Goal: Task Accomplishment & Management: Use online tool/utility

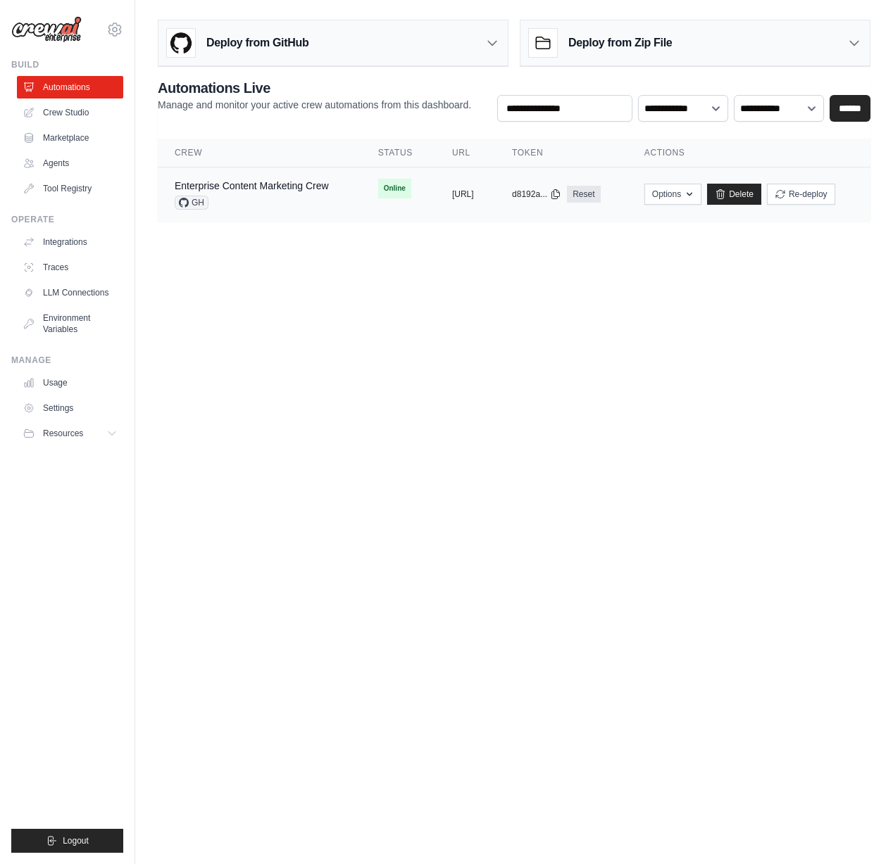
click at [452, 188] on div "copied" at bounding box center [467, 188] width 30 height 17
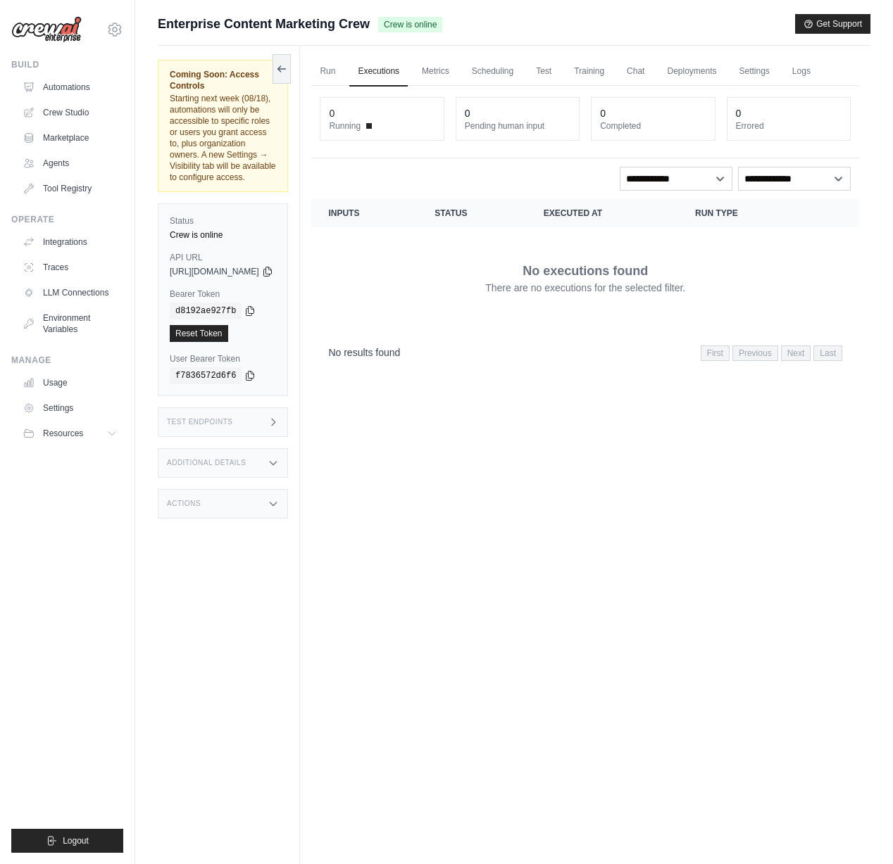
click at [287, 408] on div "Test Endpoints" at bounding box center [223, 423] width 130 height 30
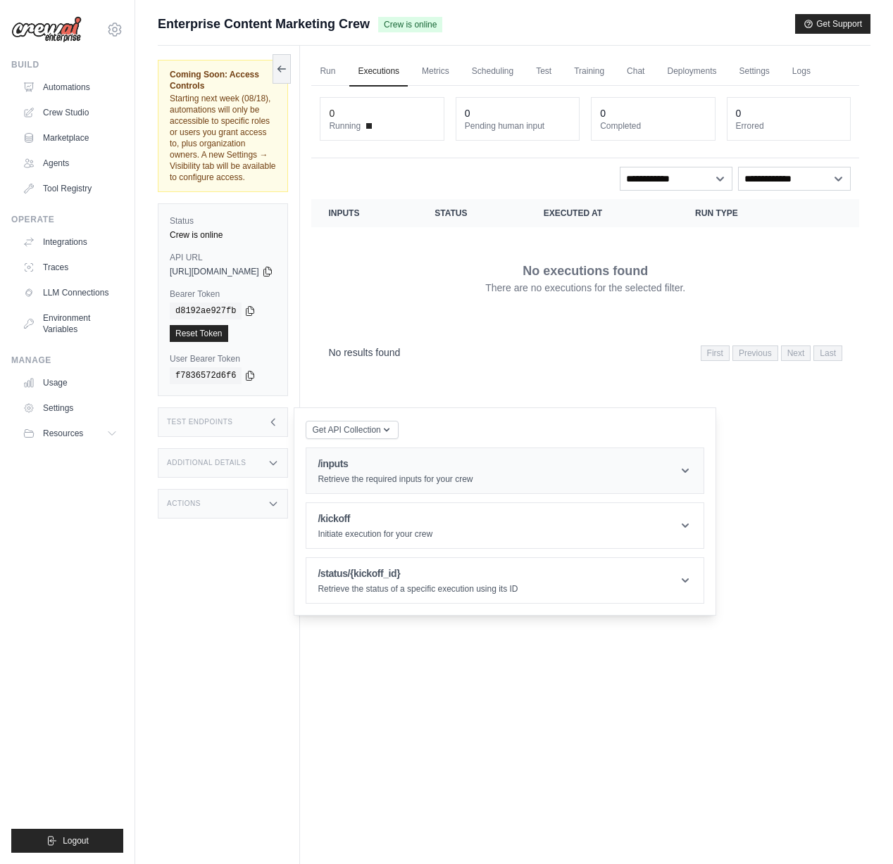
click at [410, 474] on p "Retrieve the required inputs for your crew" at bounding box center [394, 479] width 155 height 11
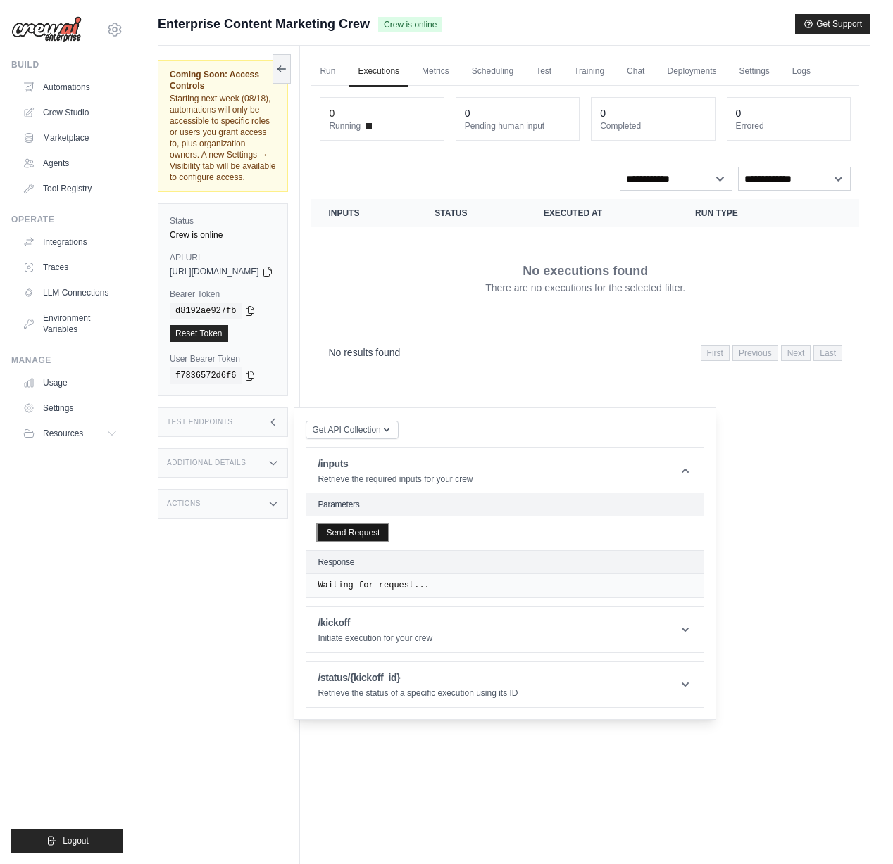
click at [388, 524] on button "Send Request" at bounding box center [352, 532] width 70 height 17
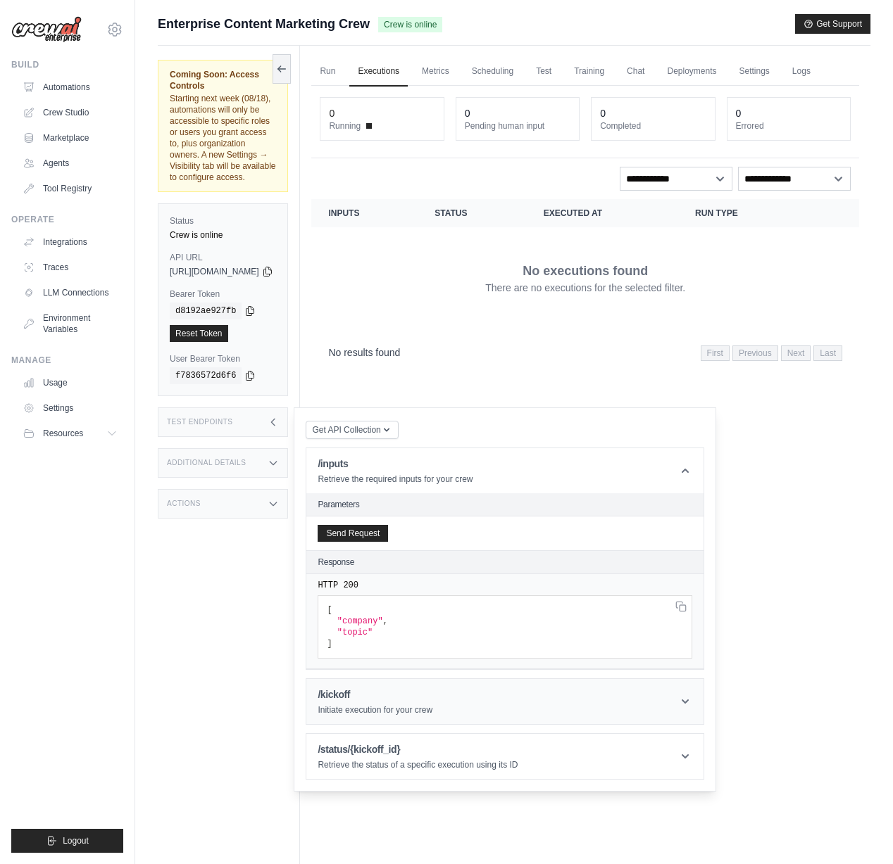
click at [432, 688] on div "/kickoff Initiate execution for your crew" at bounding box center [374, 702] width 115 height 28
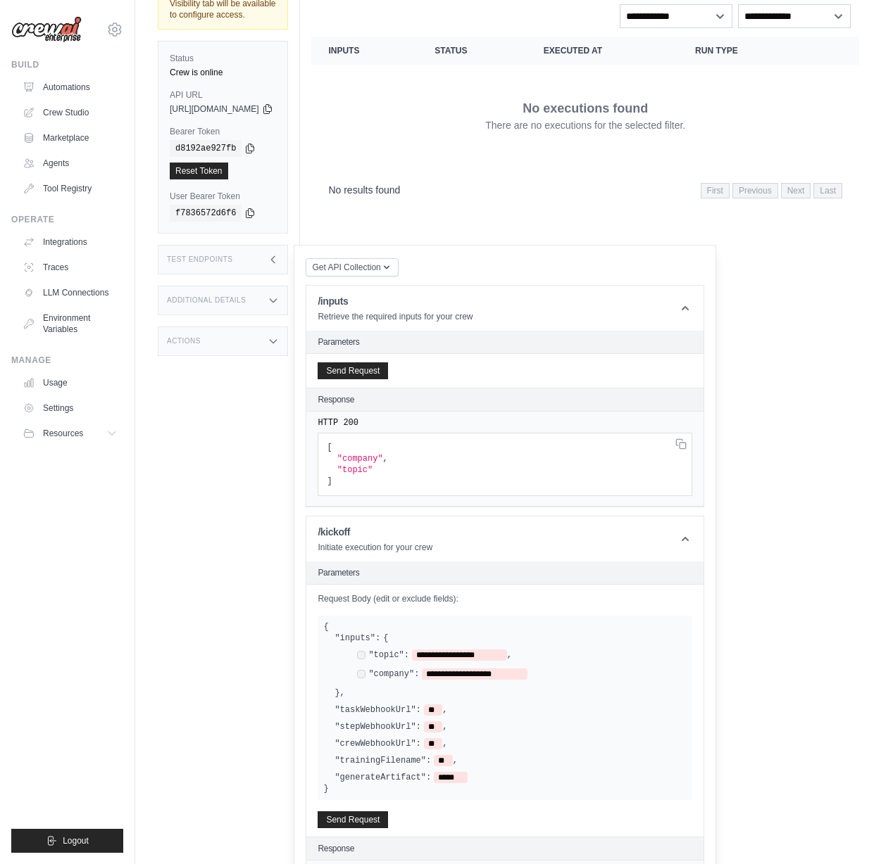
scroll to position [215, 0]
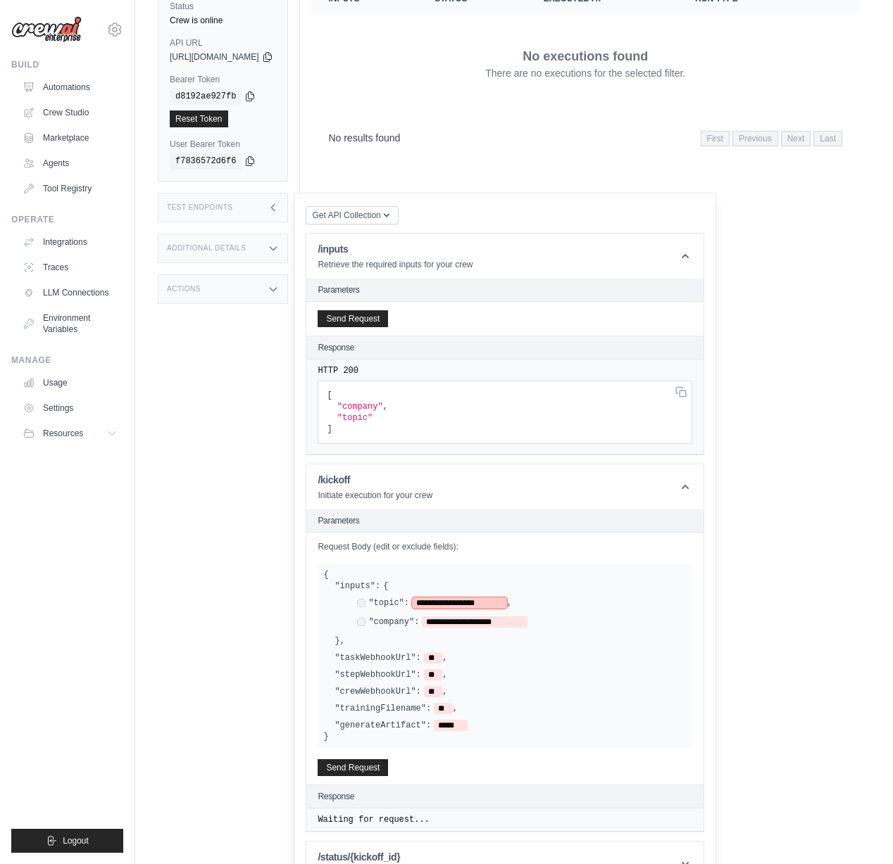
click at [493, 598] on span "**********" at bounding box center [459, 603] width 95 height 11
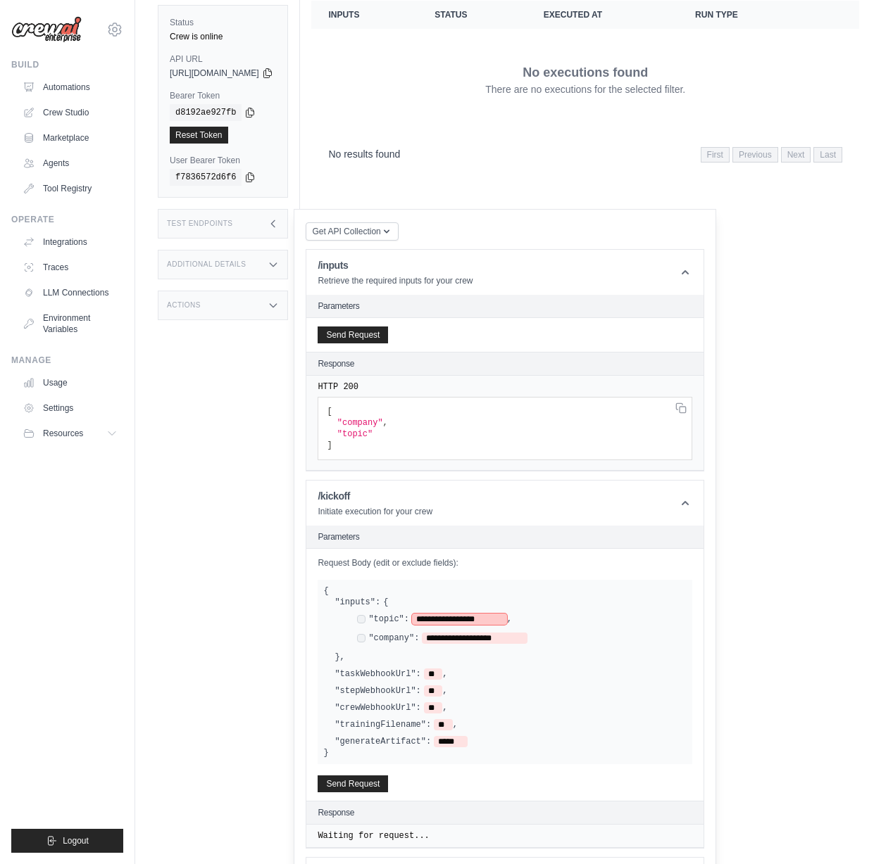
scroll to position [213, 0]
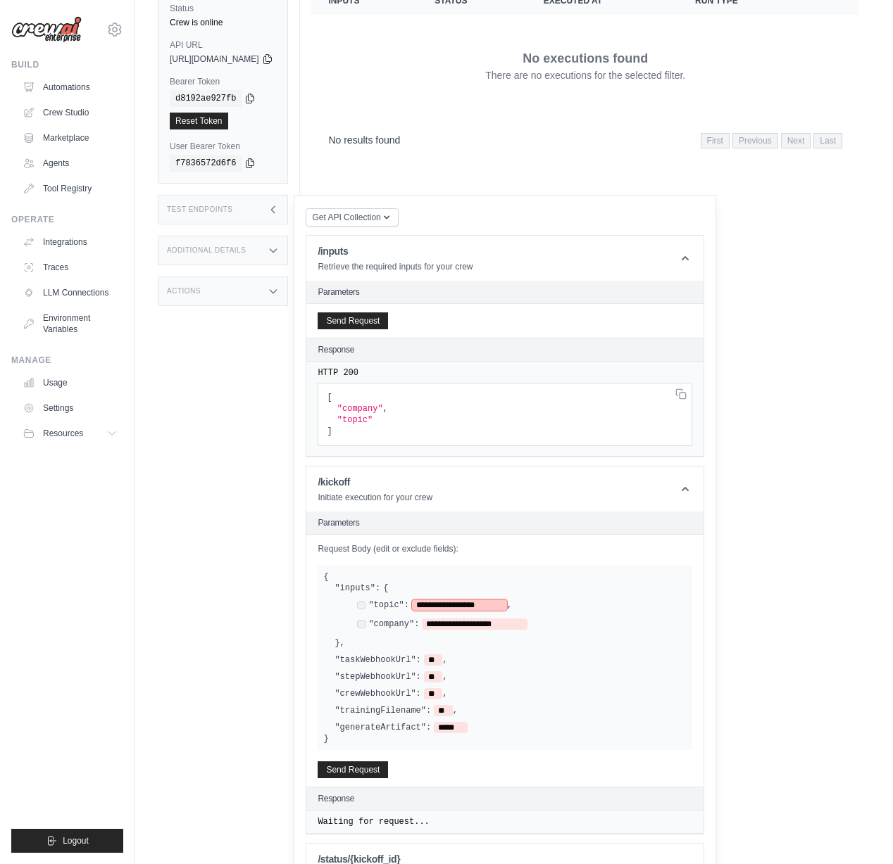
click at [484, 600] on span "**********" at bounding box center [459, 605] width 95 height 11
click at [479, 619] on span "**********" at bounding box center [474, 624] width 105 height 11
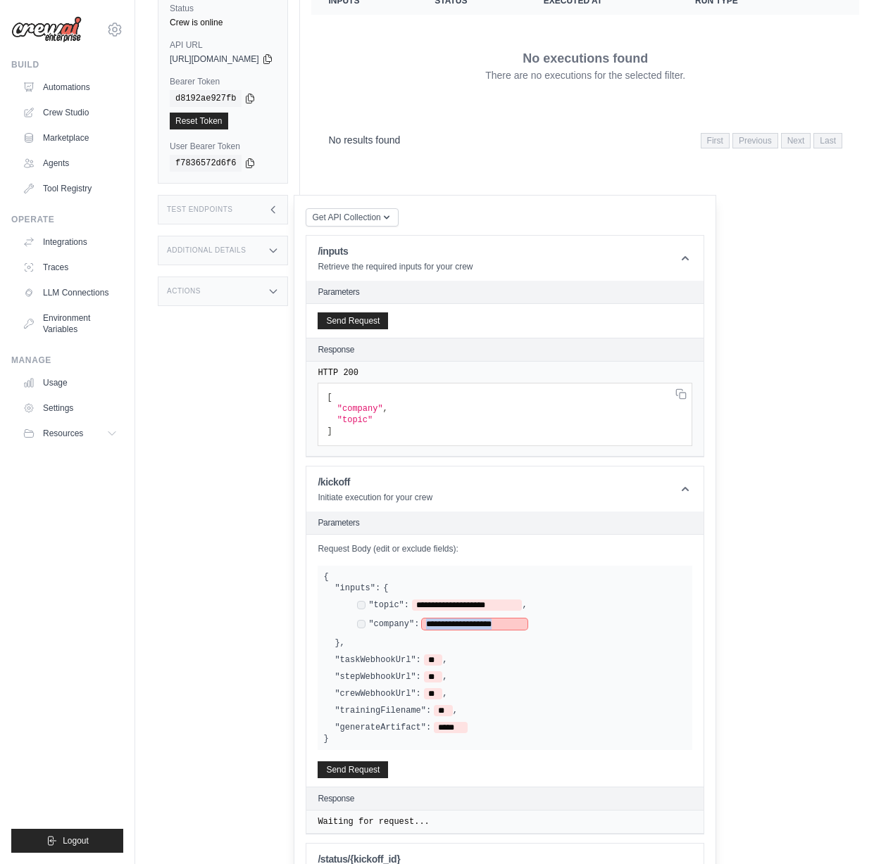
click at [479, 619] on span "**********" at bounding box center [474, 624] width 105 height 11
click at [385, 761] on button "Send Request" at bounding box center [352, 769] width 70 height 17
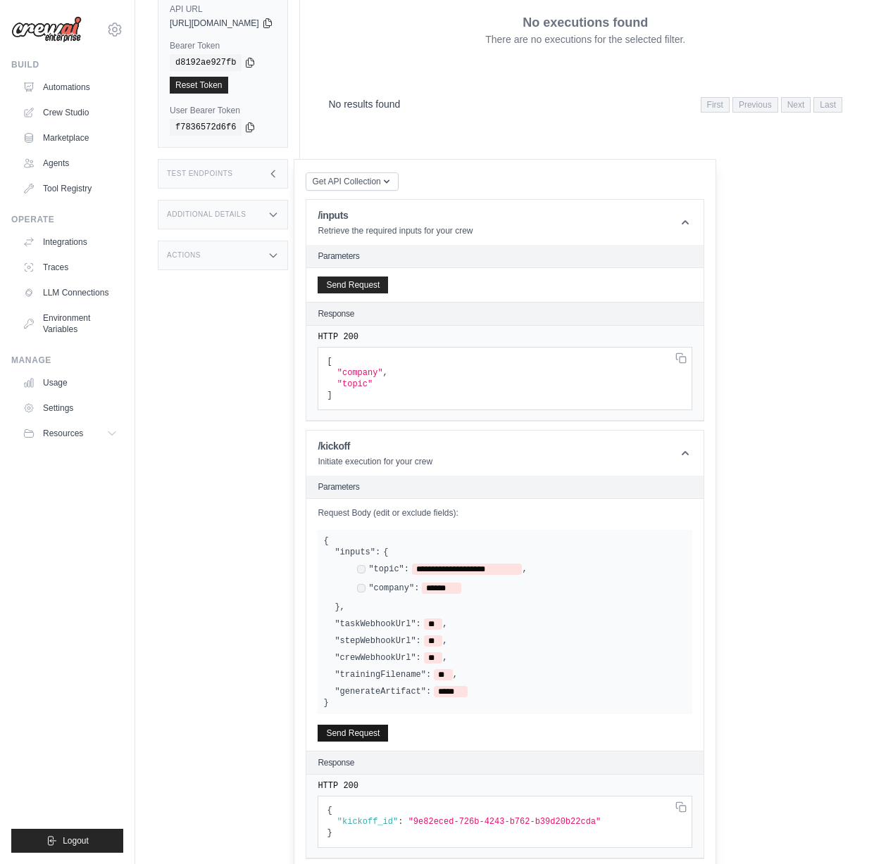
scroll to position [275, 0]
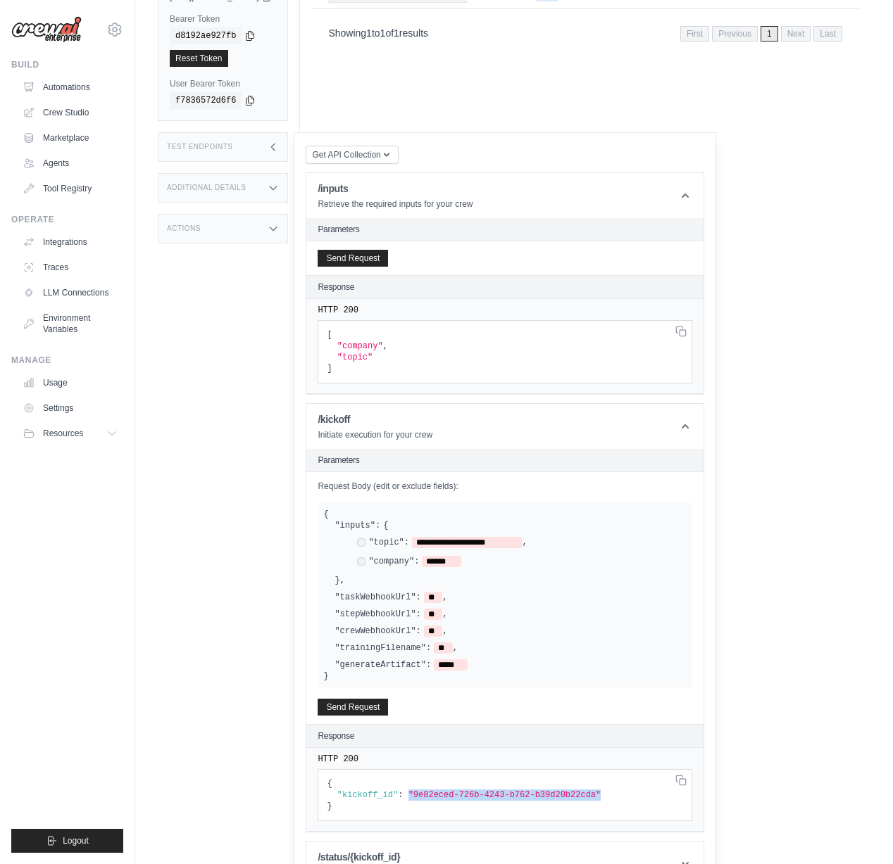
drag, startPoint x: 442, startPoint y: 761, endPoint x: 637, endPoint y: 762, distance: 195.0
click at [637, 384] on pre "{ "kickoff_id" : "9e82eced-726b-4243-b762-b39d20b22cda" }" at bounding box center [504, 351] width 375 height 63
copy span ""9e82eced-726b-4243-b762-b39d20b22cda""
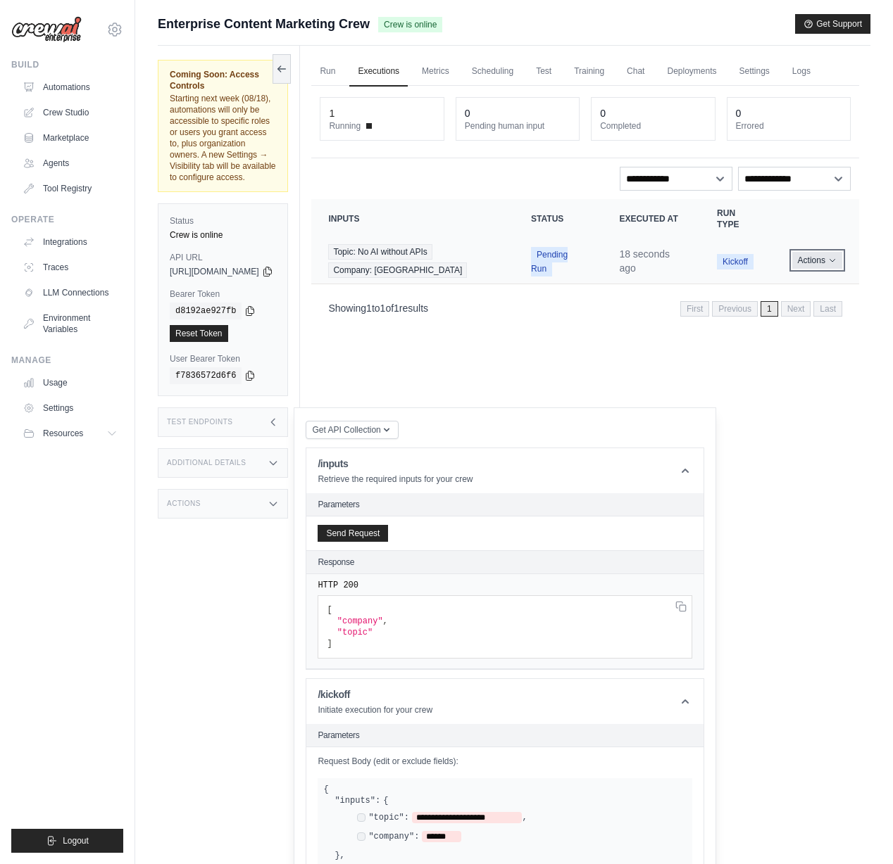
click at [822, 262] on button "Actions" at bounding box center [817, 260] width 50 height 17
click at [790, 281] on link "View Details" at bounding box center [797, 286] width 90 height 23
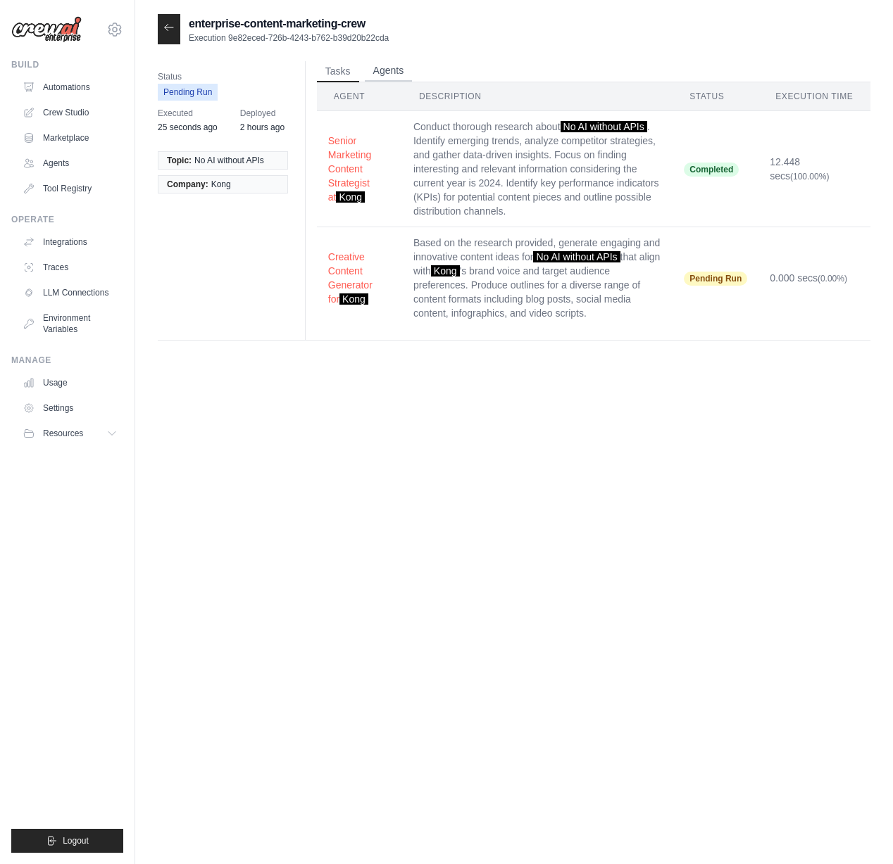
click at [387, 70] on button "Agents" at bounding box center [389, 71] width 48 height 21
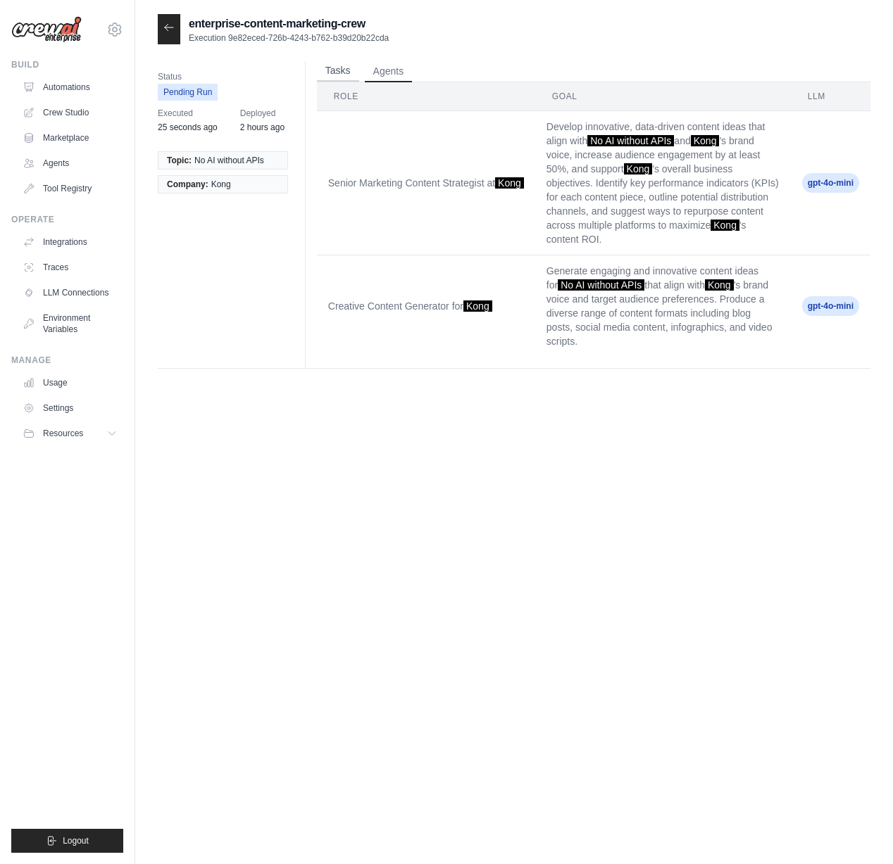
click at [328, 71] on button "Tasks" at bounding box center [338, 71] width 42 height 21
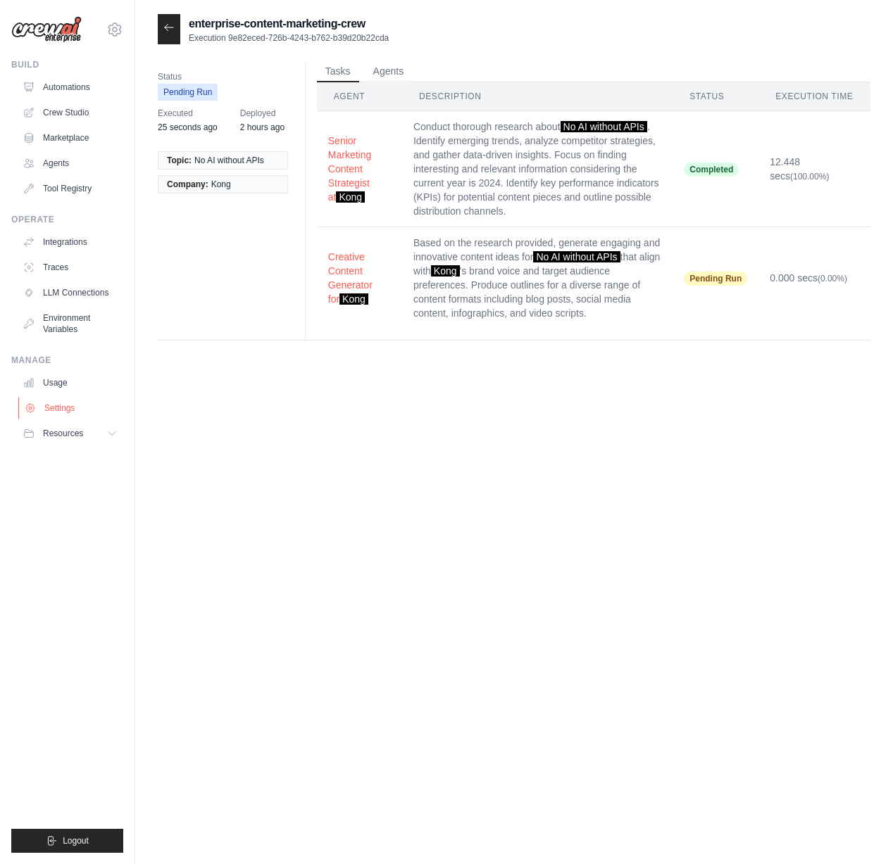
click at [49, 410] on link "Settings" at bounding box center [71, 408] width 106 height 23
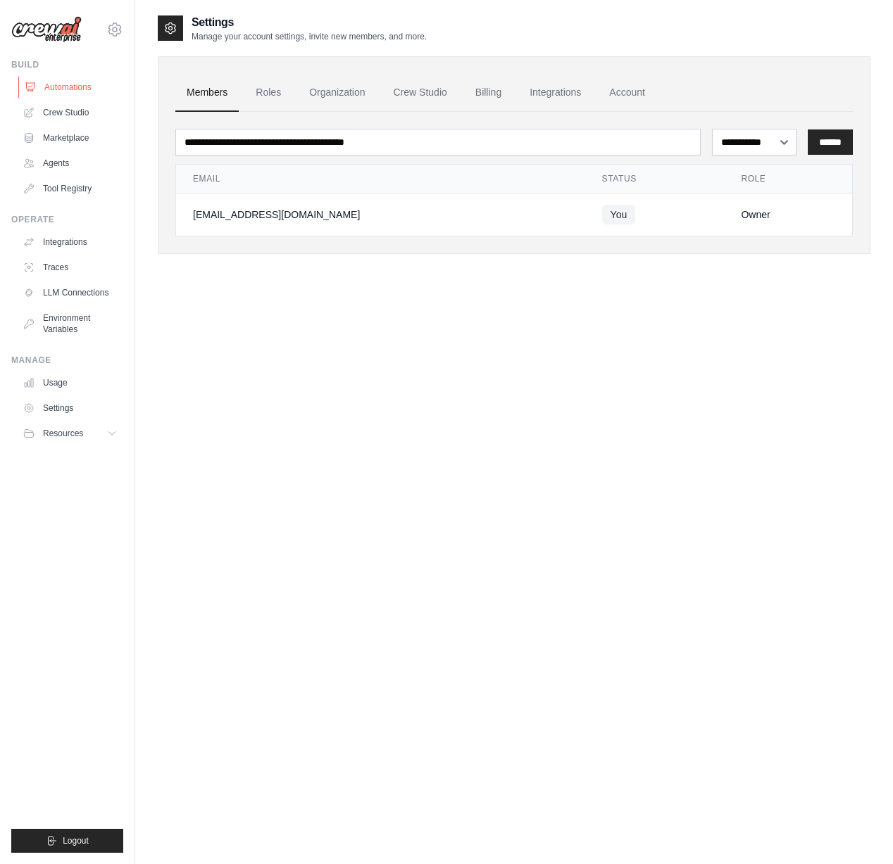
click at [55, 89] on link "Automations" at bounding box center [71, 87] width 106 height 23
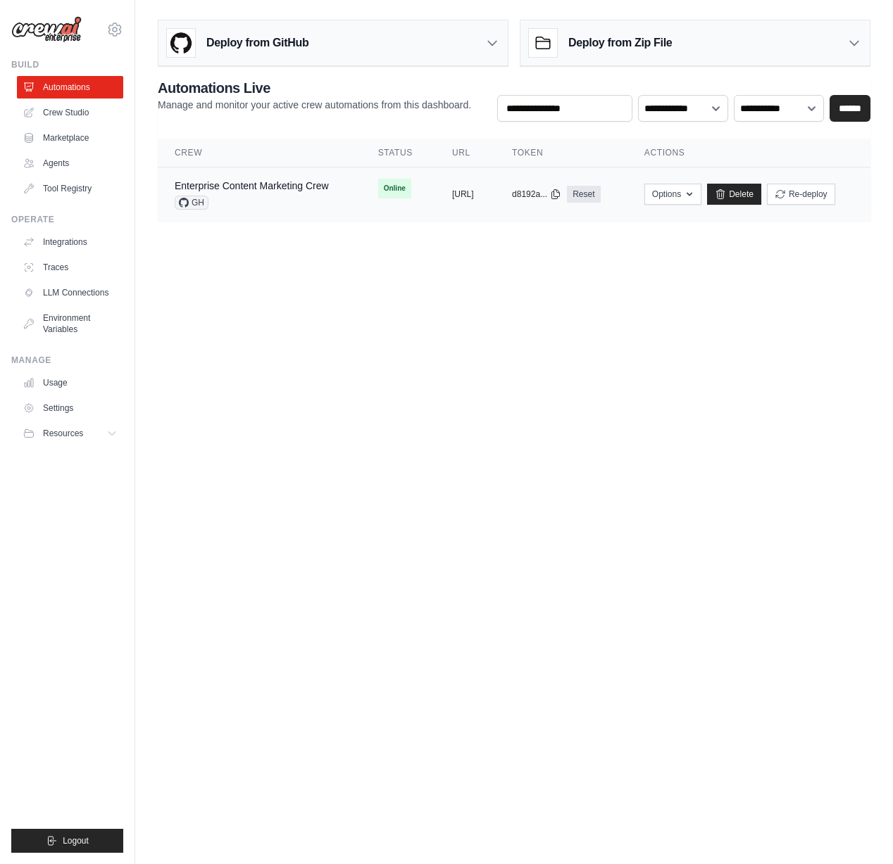
click at [265, 194] on div "Enterprise Content Marketing Crew GH" at bounding box center [252, 194] width 154 height 31
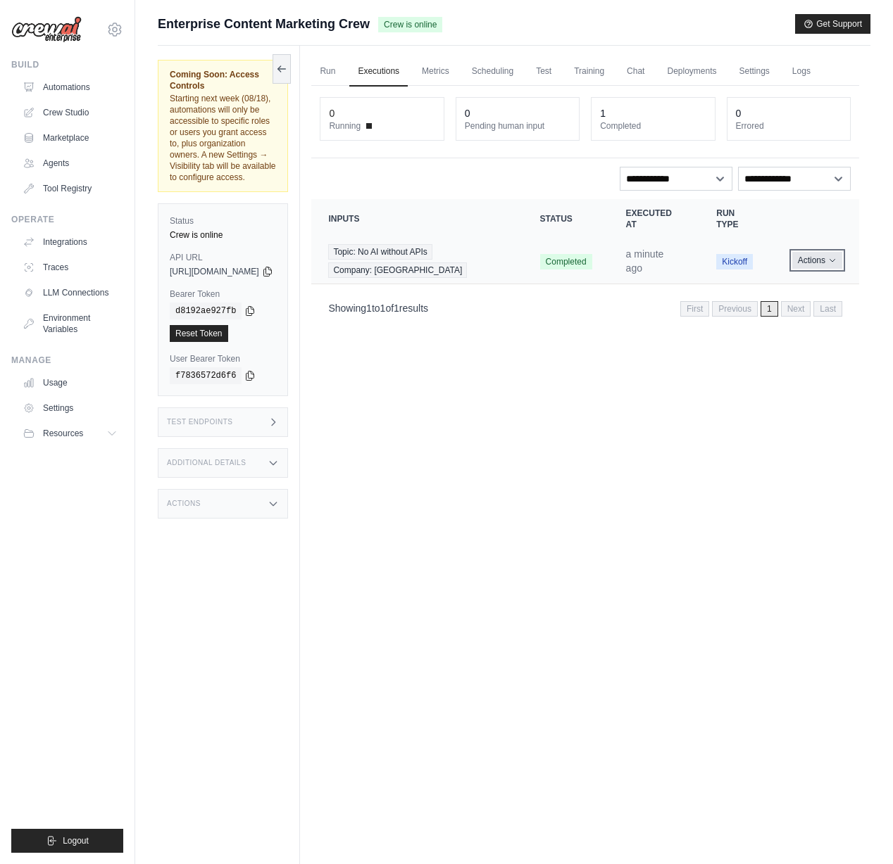
click at [811, 260] on button "Actions" at bounding box center [817, 260] width 50 height 17
click at [793, 287] on link "View Details" at bounding box center [797, 286] width 90 height 23
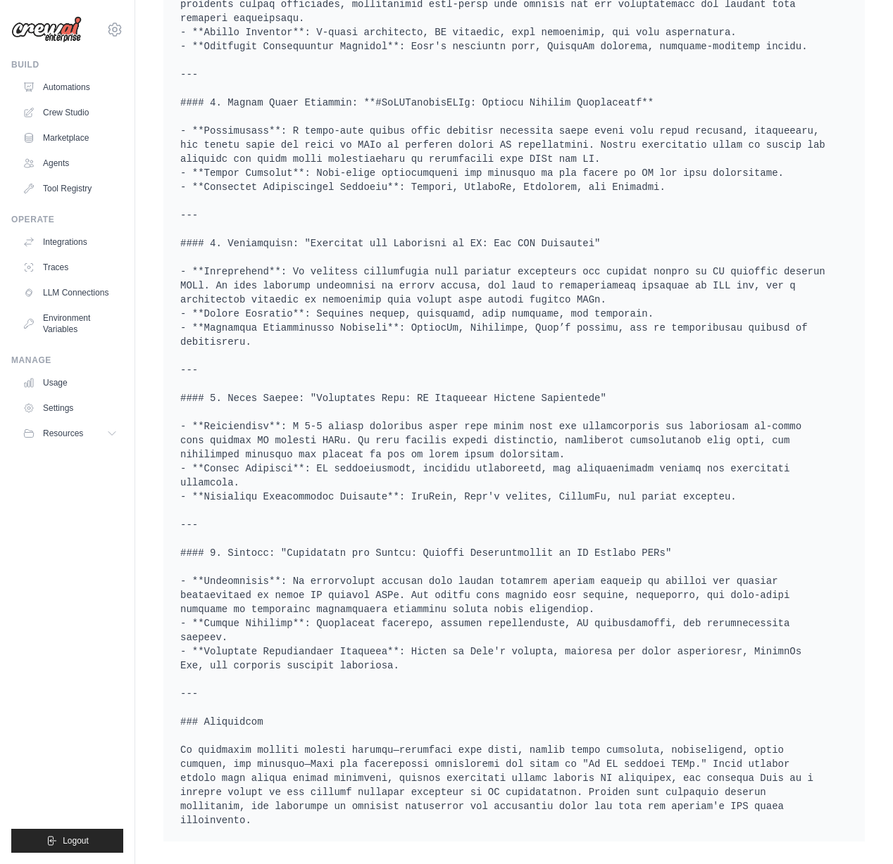
scroll to position [663, 0]
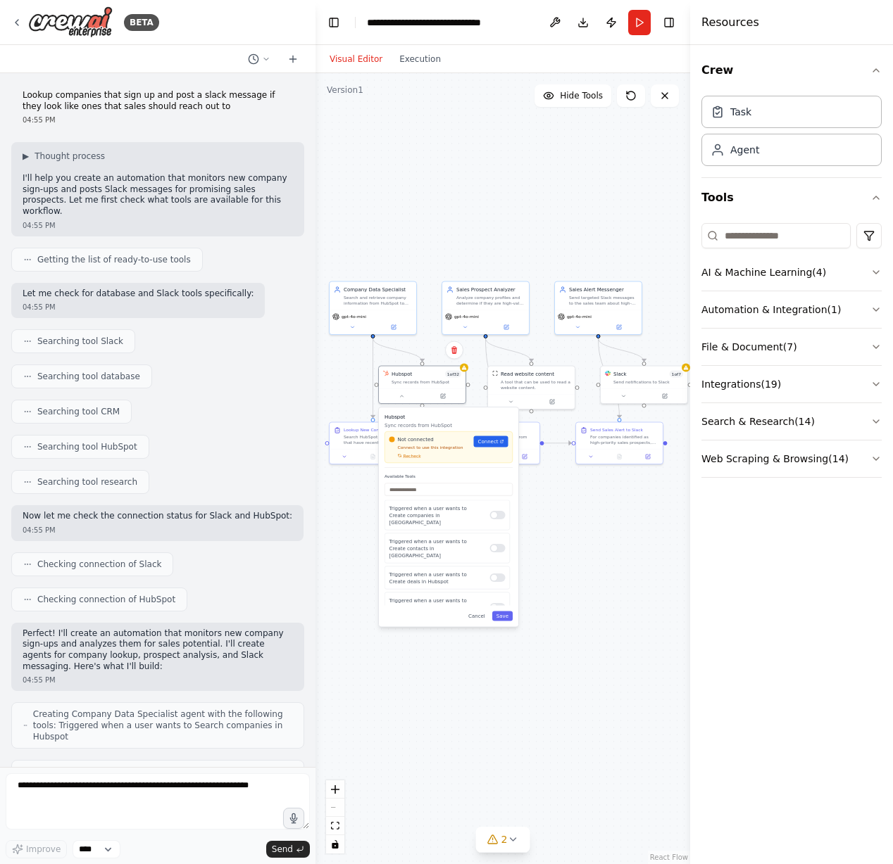
scroll to position [745, 0]
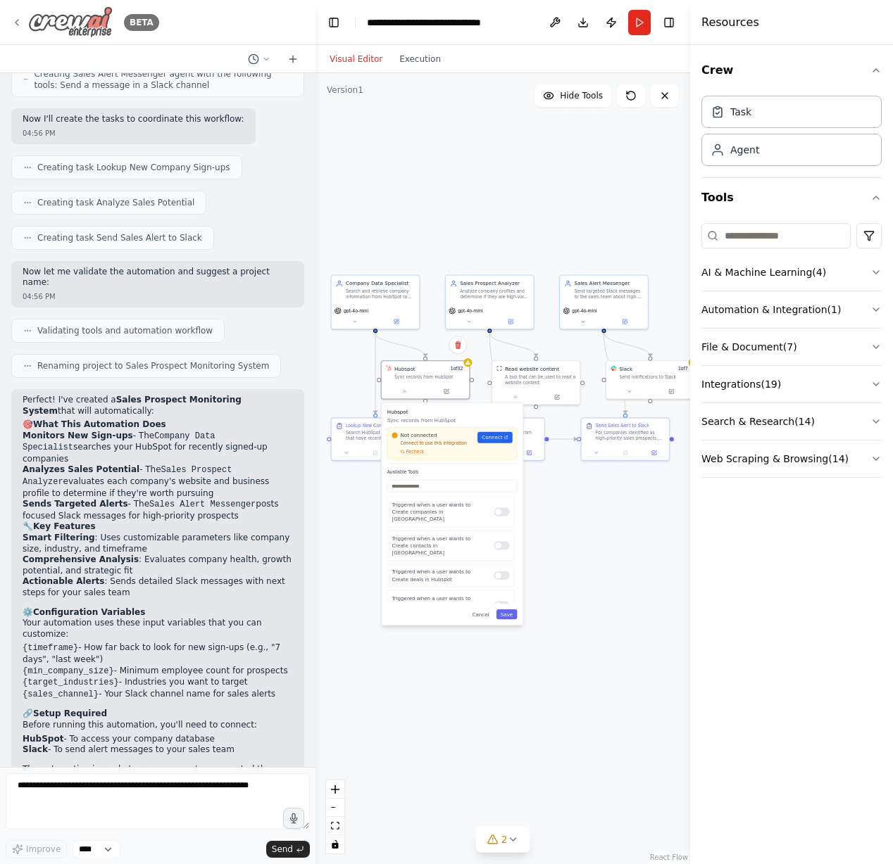
click at [12, 12] on div "BETA" at bounding box center [85, 22] width 148 height 32
